Goal: Navigation & Orientation: Understand site structure

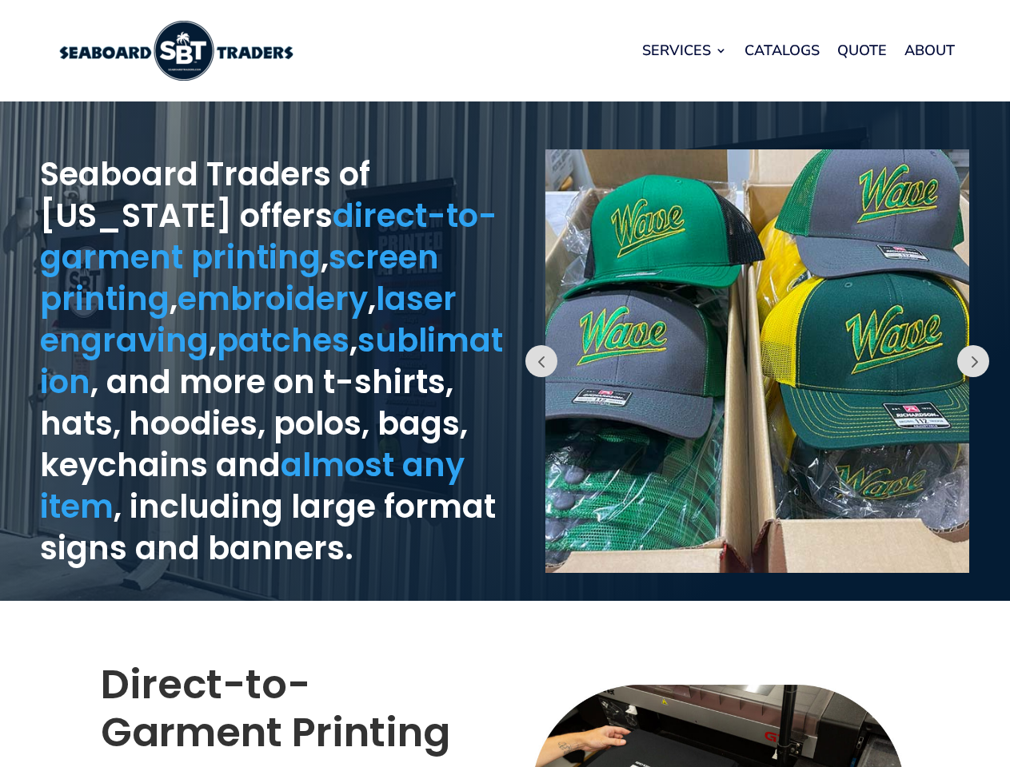
click at [505, 384] on div "Prev" at bounding box center [757, 352] width 505 height 484
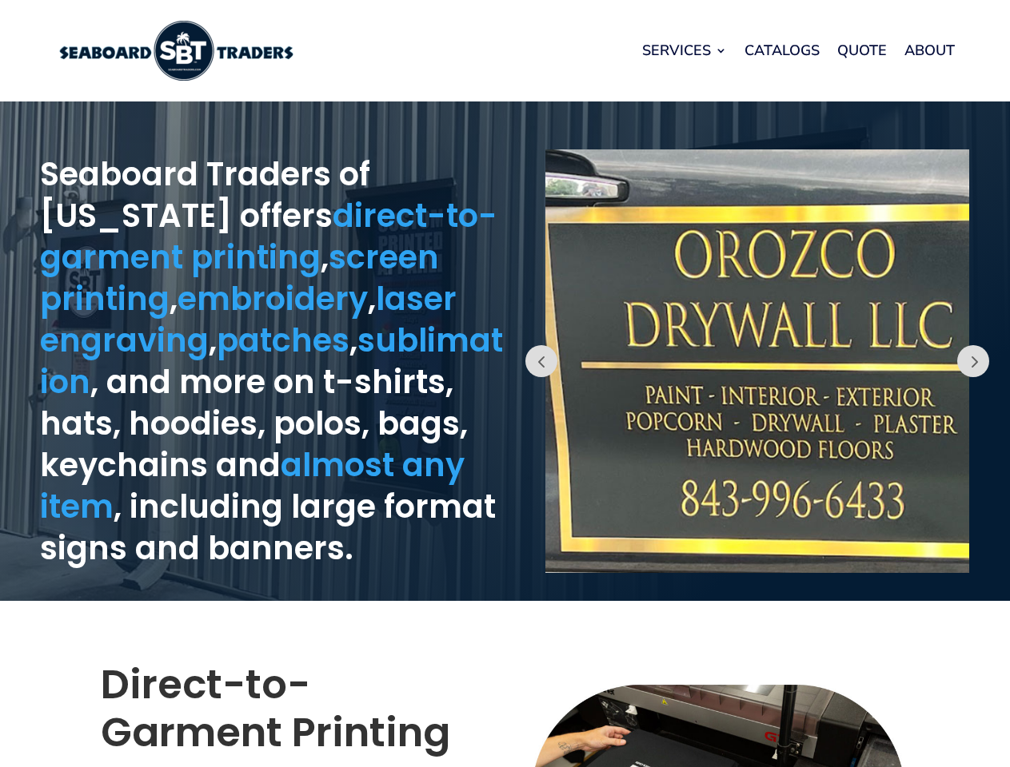
click at [684, 50] on link "Services" at bounding box center [684, 50] width 85 height 61
click at [541, 361] on button "Prev" at bounding box center [541, 361] width 32 height 32
click at [757, 361] on img at bounding box center [757, 361] width 424 height 424
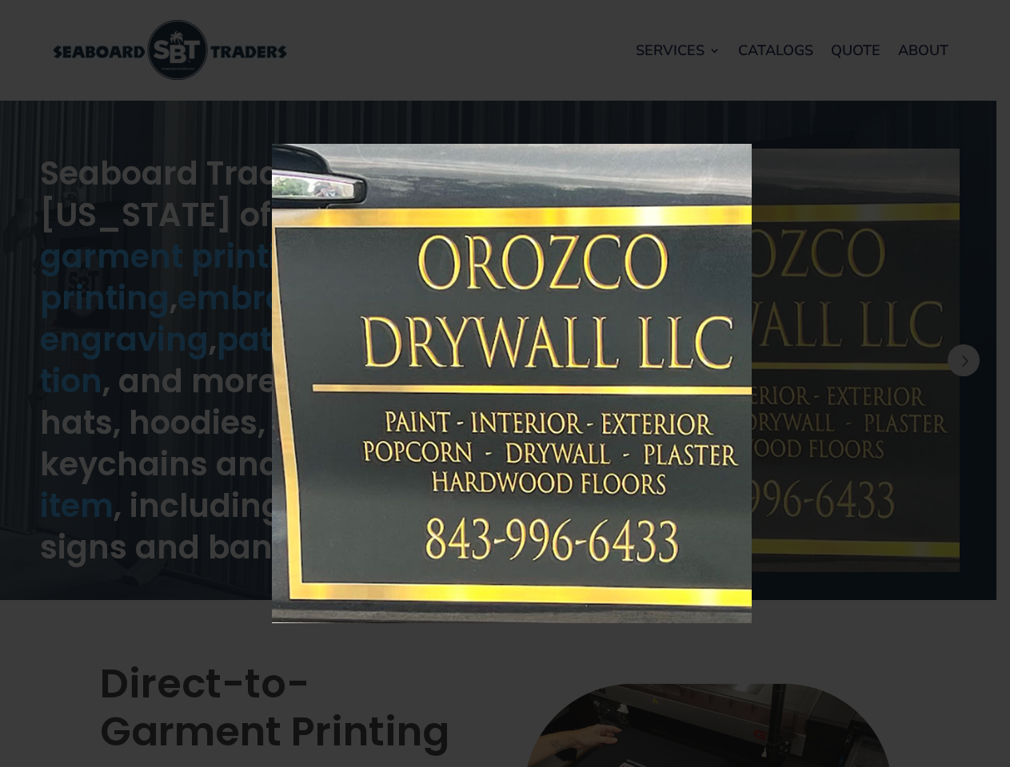
click at [751, 361] on img at bounding box center [512, 384] width 480 height 480
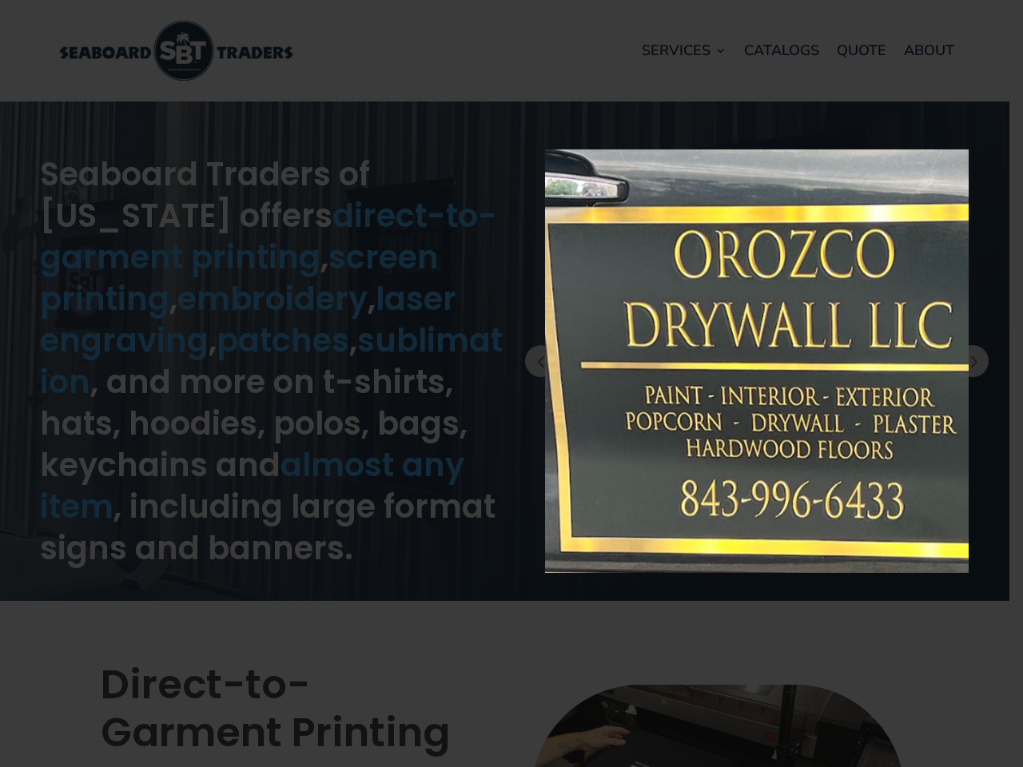
click at [997, 361] on div "× Loading..." at bounding box center [511, 383] width 1023 height 767
click at [973, 361] on button "Prev" at bounding box center [973, 361] width 32 height 32
